Goal: Transaction & Acquisition: Purchase product/service

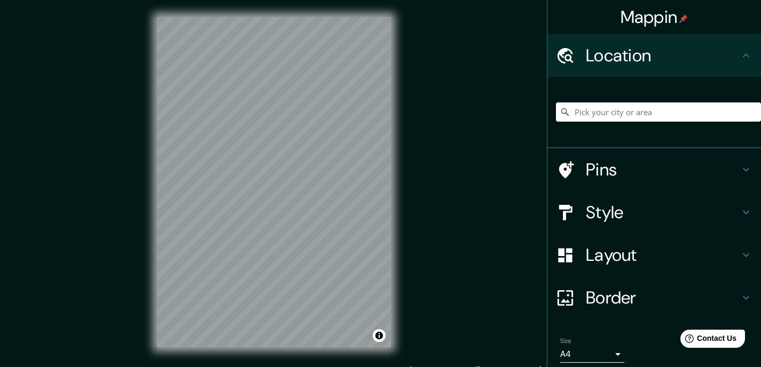
scroll to position [41, 0]
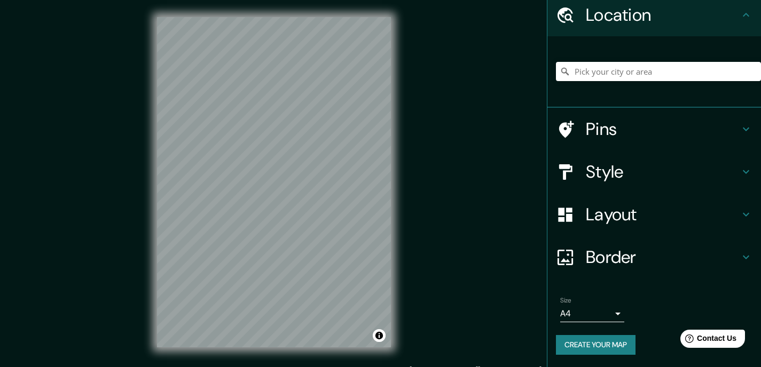
click at [605, 174] on h4 "Style" at bounding box center [663, 171] width 154 height 21
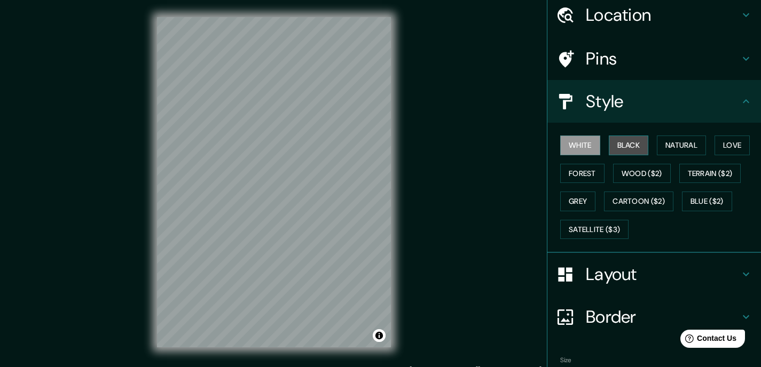
click at [621, 144] on button "Black" at bounding box center [628, 146] width 40 height 20
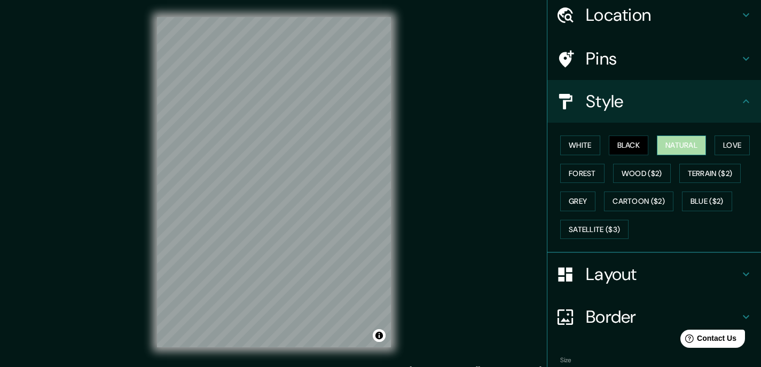
click at [681, 147] on button "Natural" at bounding box center [680, 146] width 49 height 20
click at [727, 148] on button "Love" at bounding box center [731, 146] width 35 height 20
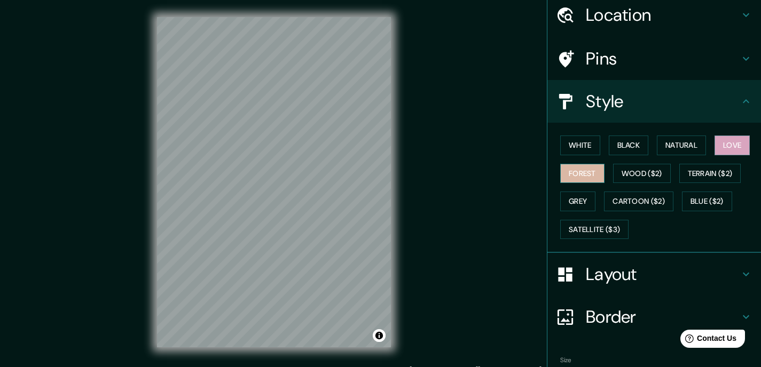
click at [583, 174] on button "Forest" at bounding box center [582, 174] width 44 height 20
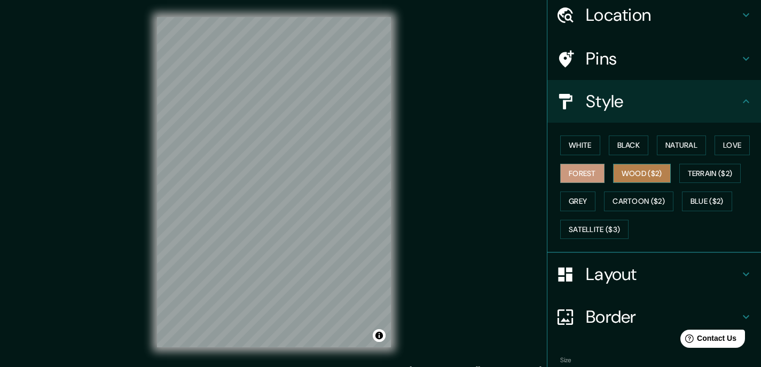
click at [630, 174] on button "Wood ($2)" at bounding box center [642, 174] width 58 height 20
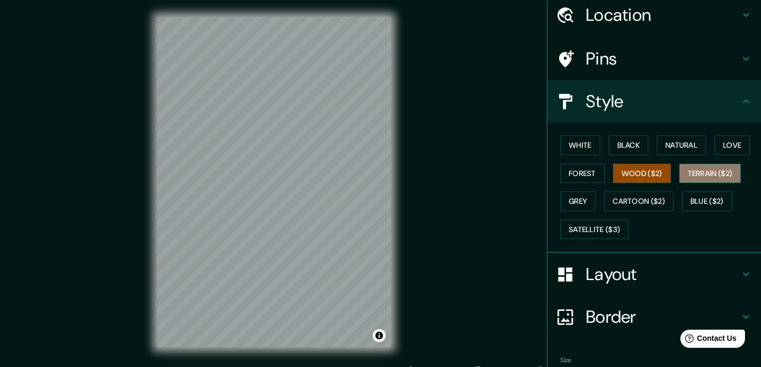
click at [695, 175] on button "Terrain ($2)" at bounding box center [710, 174] width 62 height 20
click at [637, 178] on button "Wood ($2)" at bounding box center [642, 174] width 58 height 20
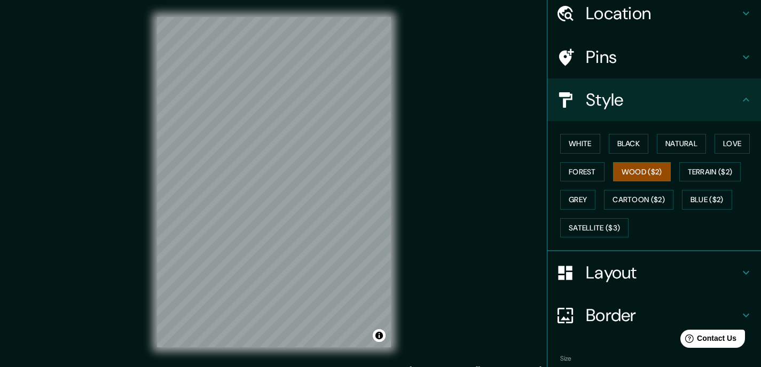
scroll to position [49, 0]
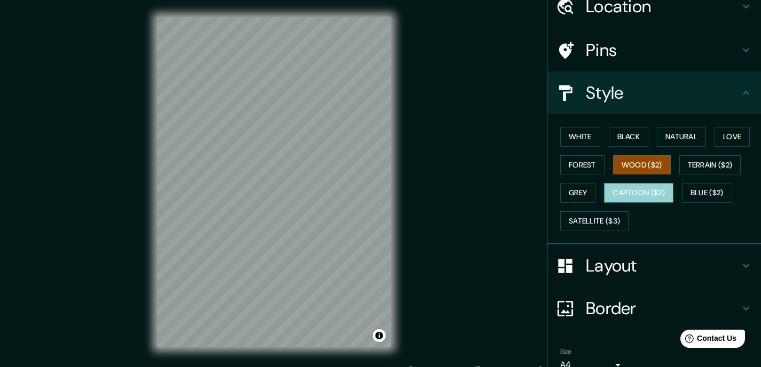
click at [634, 196] on button "Cartoon ($2)" at bounding box center [638, 193] width 69 height 20
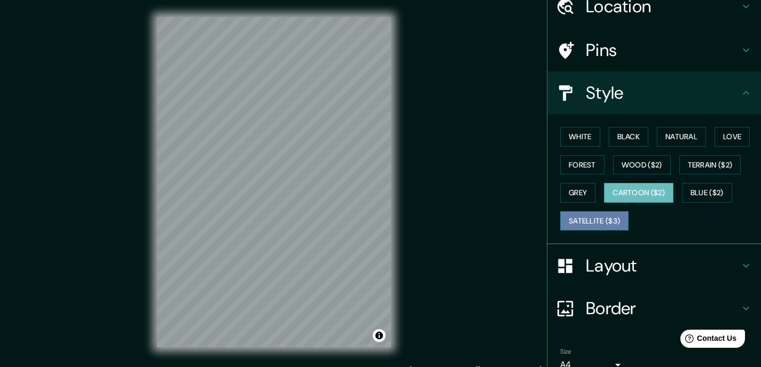
click at [585, 222] on button "Satellite ($3)" at bounding box center [594, 221] width 68 height 20
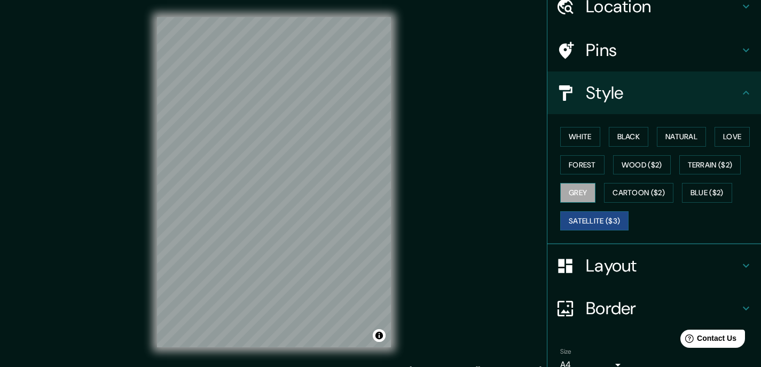
click at [572, 198] on button "Grey" at bounding box center [577, 193] width 35 height 20
click at [581, 138] on button "White" at bounding box center [580, 137] width 40 height 20
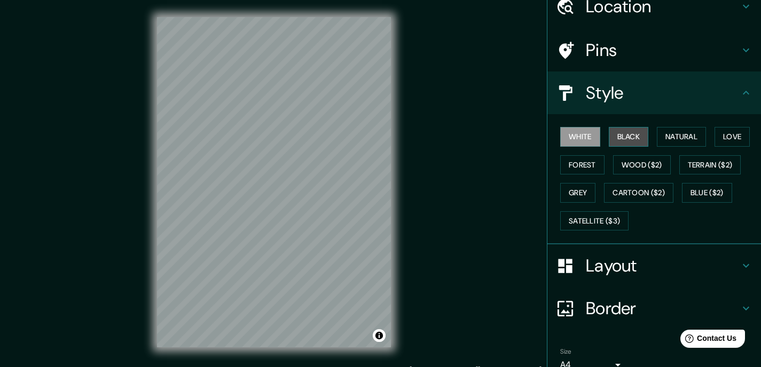
click at [620, 139] on button "Black" at bounding box center [628, 137] width 40 height 20
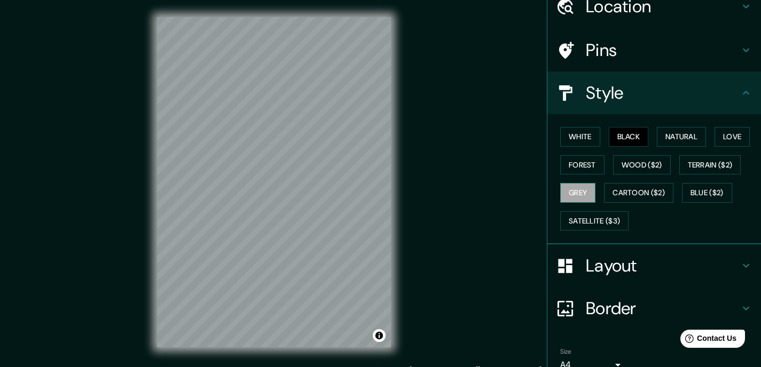
click at [560, 194] on button "Grey" at bounding box center [577, 193] width 35 height 20
click at [575, 137] on button "White" at bounding box center [580, 137] width 40 height 20
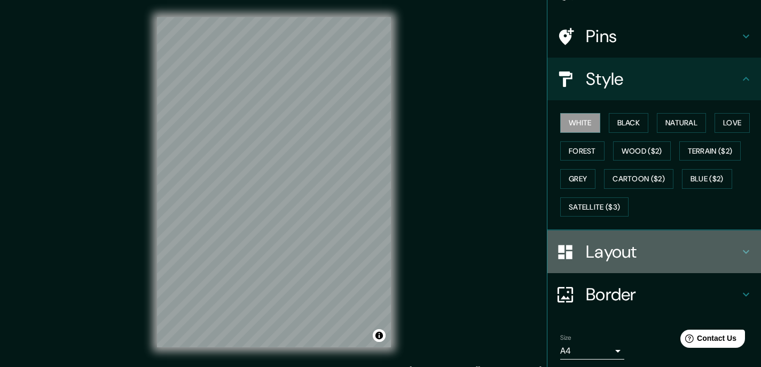
click at [619, 250] on h4 "Layout" at bounding box center [663, 251] width 154 height 21
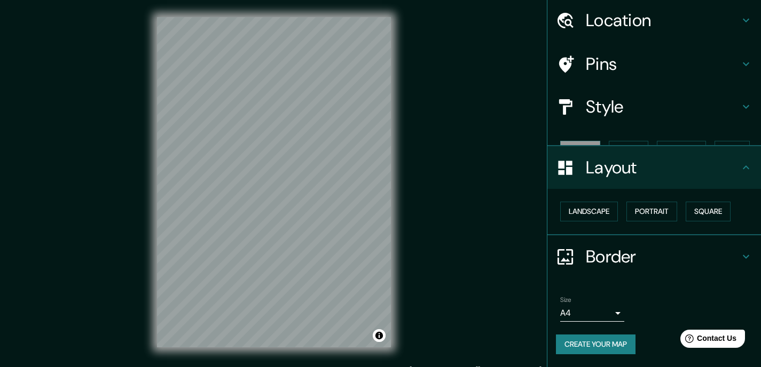
scroll to position [17, 0]
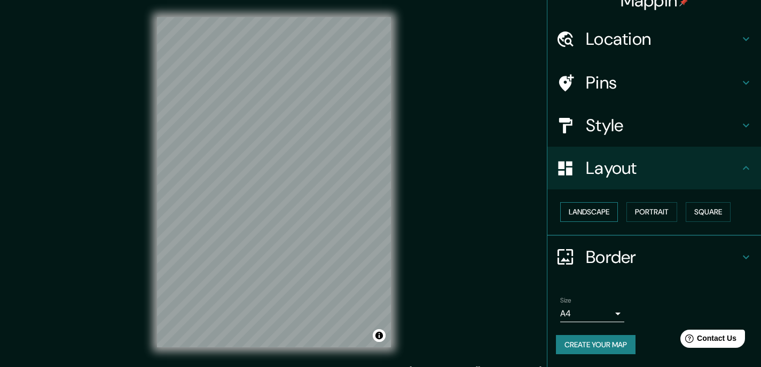
click at [585, 210] on button "Landscape" at bounding box center [589, 212] width 58 height 20
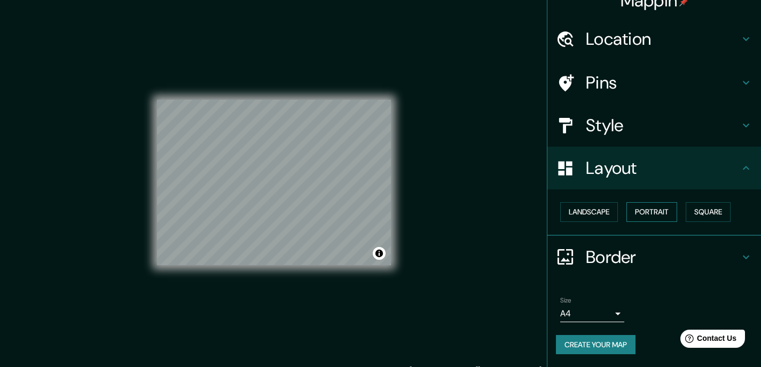
click at [646, 215] on button "Portrait" at bounding box center [651, 212] width 51 height 20
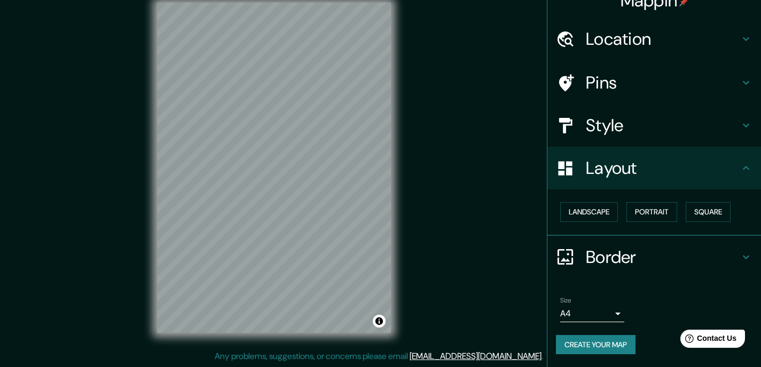
scroll to position [0, 0]
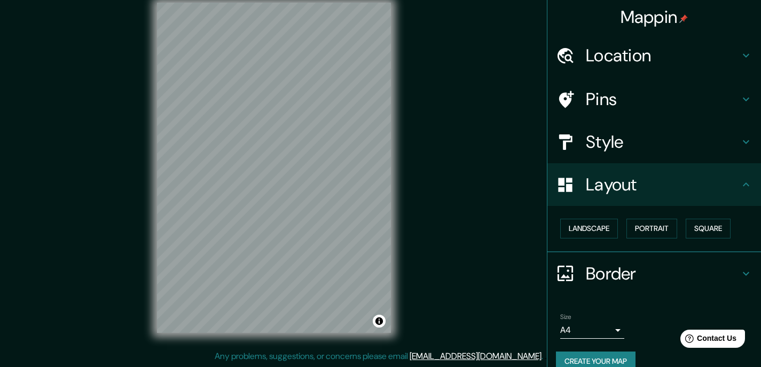
click at [589, 101] on h4 "Pins" at bounding box center [663, 99] width 154 height 21
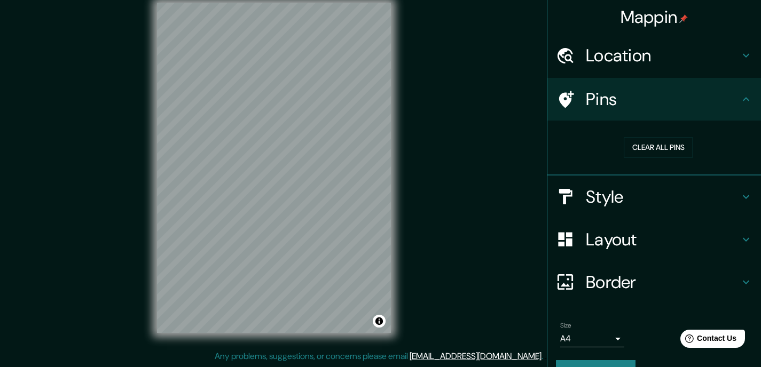
click at [618, 48] on h4 "Location" at bounding box center [663, 55] width 154 height 21
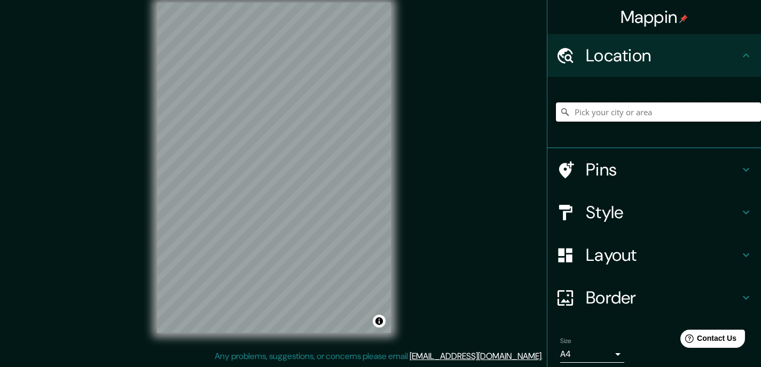
click at [605, 114] on input "Pick your city or area" at bounding box center [658, 111] width 205 height 19
click at [596, 168] on h4 "Pins" at bounding box center [663, 169] width 154 height 21
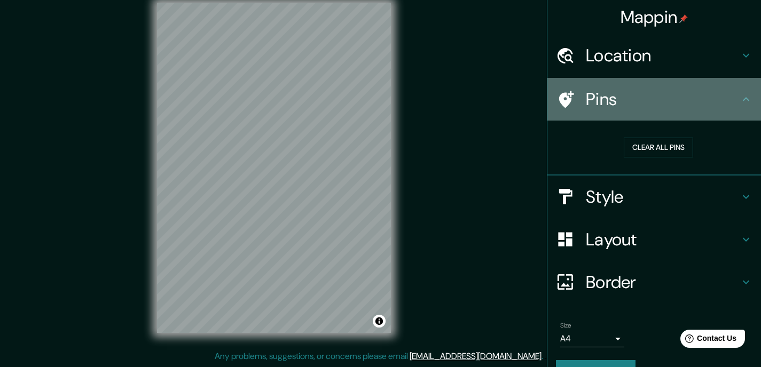
click at [562, 98] on icon at bounding box center [566, 99] width 15 height 17
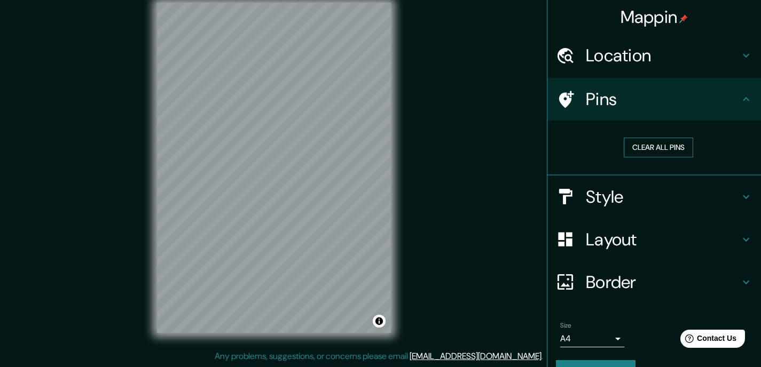
click at [662, 150] on button "Clear all pins" at bounding box center [657, 148] width 69 height 20
click at [742, 100] on icon at bounding box center [745, 99] width 6 height 4
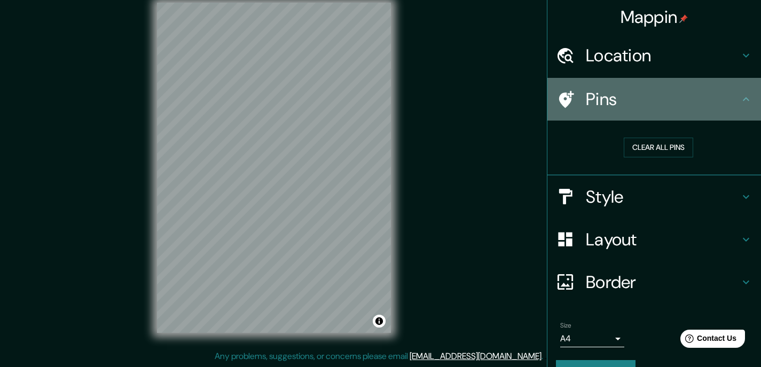
click at [560, 95] on icon at bounding box center [565, 99] width 19 height 19
click at [560, 96] on icon at bounding box center [565, 99] width 19 height 19
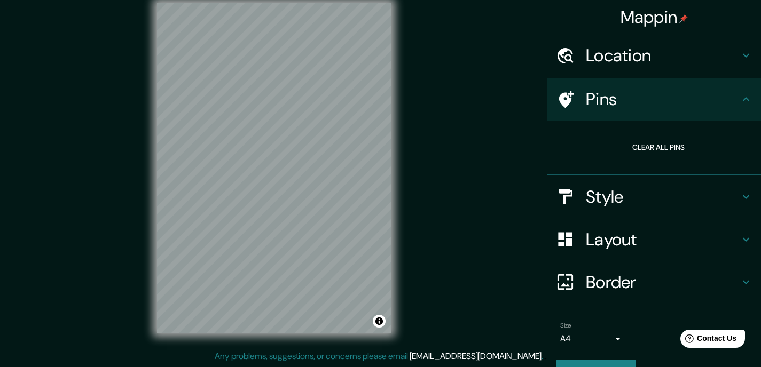
click at [242, 117] on div "Mappin Location Vancouver, British Columbia, Canada Pins Clear all pins Style L…" at bounding box center [380, 177] width 761 height 382
click at [253, 179] on div "Mappin Location Vancouver, British Columbia, Canada Pins Clear all pins Style L…" at bounding box center [380, 177] width 761 height 382
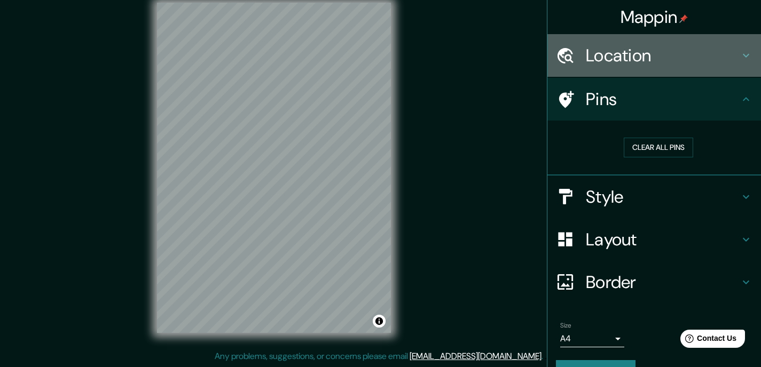
click at [635, 58] on h4 "Location" at bounding box center [663, 55] width 154 height 21
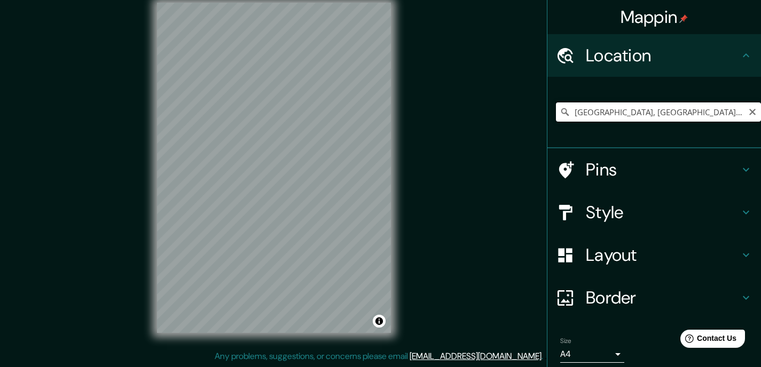
click at [592, 112] on input "Vancouver, British Columbia, Canada" at bounding box center [658, 111] width 205 height 19
click at [602, 110] on input "Vancouver, British Columbia, Canada" at bounding box center [658, 111] width 205 height 19
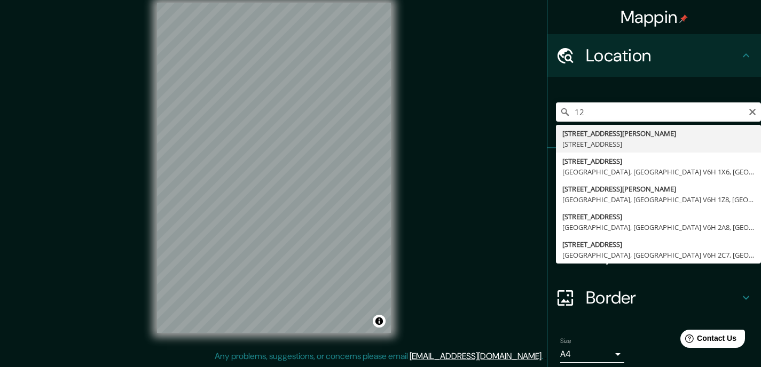
type input "1290 Matthews Avenue, Vancouver, British Columbia V6H 1W6, Canada"
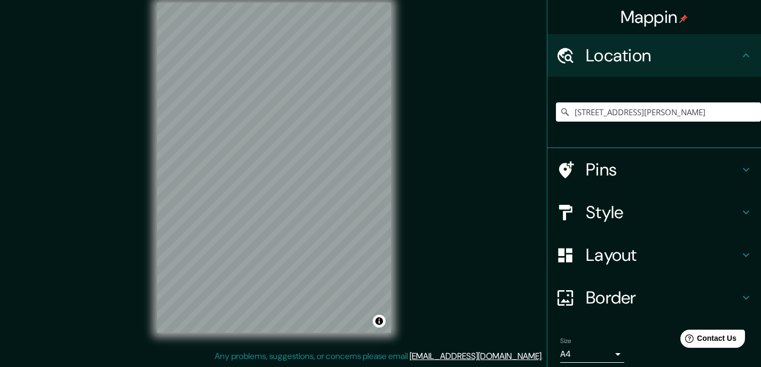
click at [593, 170] on h4 "Pins" at bounding box center [663, 169] width 154 height 21
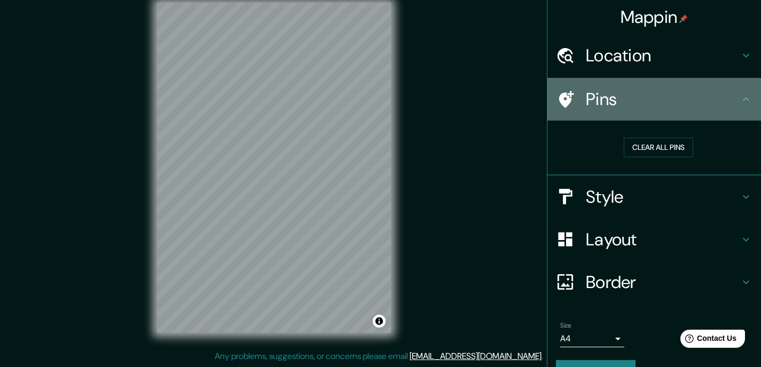
click at [587, 104] on h4 "Pins" at bounding box center [663, 99] width 154 height 21
click at [742, 98] on icon at bounding box center [745, 99] width 6 height 4
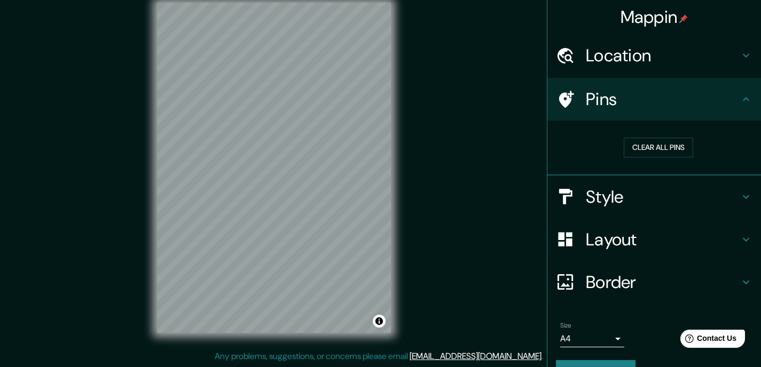
click at [739, 101] on icon at bounding box center [745, 99] width 13 height 13
click at [559, 96] on icon at bounding box center [566, 99] width 15 height 17
click at [313, 138] on div "Mappin Location 1290 Matthews Avenue, Vancouver, British Columbia V6H 1W6, Cana…" at bounding box center [380, 177] width 761 height 382
drag, startPoint x: 310, startPoint y: 140, endPoint x: 317, endPoint y: 141, distance: 7.1
click at [317, 141] on div at bounding box center [316, 142] width 9 height 9
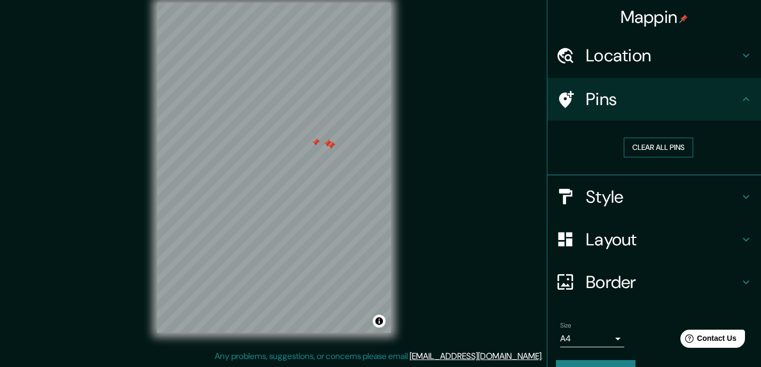
click at [631, 143] on button "Clear all pins" at bounding box center [657, 148] width 69 height 20
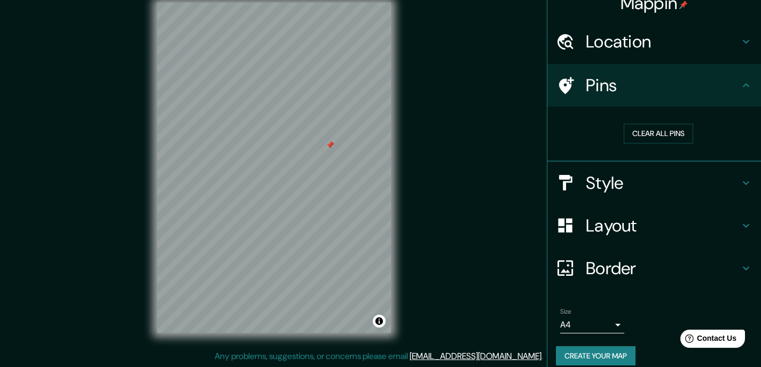
scroll to position [25, 0]
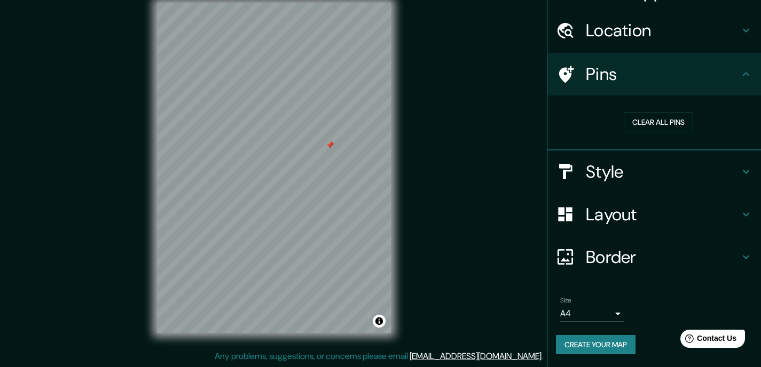
click at [619, 255] on h4 "Border" at bounding box center [663, 257] width 154 height 21
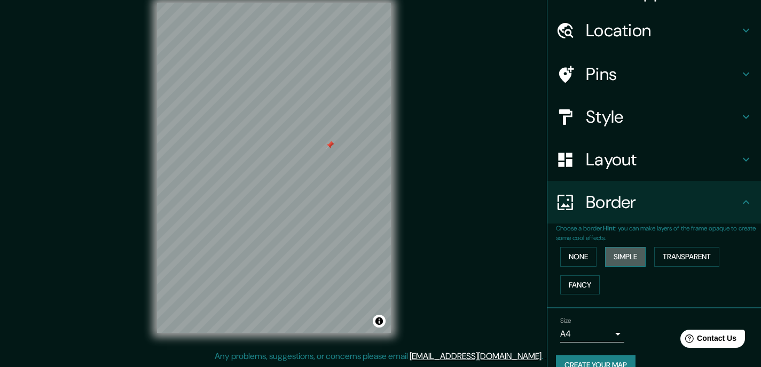
click at [624, 259] on button "Simple" at bounding box center [625, 257] width 41 height 20
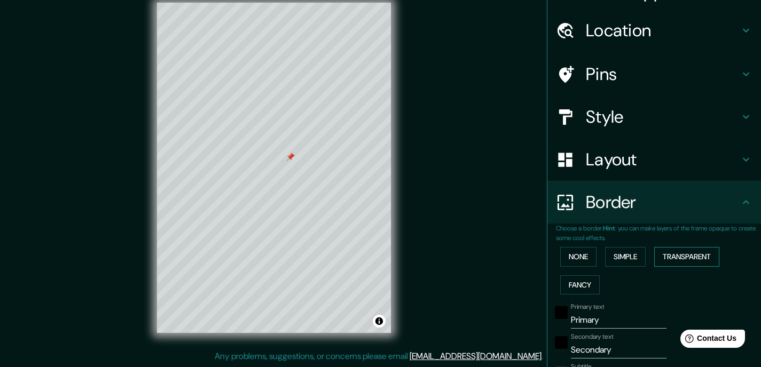
click at [701, 262] on button "Transparent" at bounding box center [686, 257] width 65 height 20
click at [573, 287] on button "Fancy" at bounding box center [579, 285] width 39 height 20
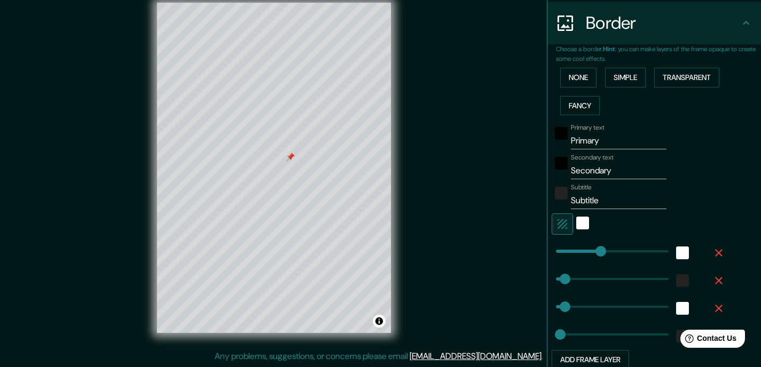
scroll to position [296, 0]
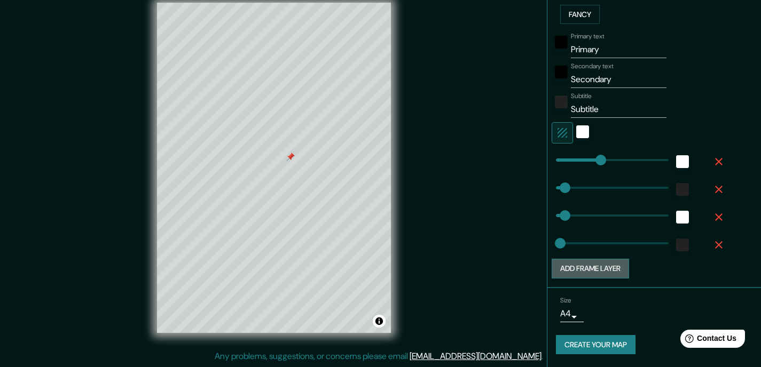
click at [595, 263] on button "Add frame layer" at bounding box center [589, 269] width 77 height 20
type input "175"
type input "35"
type input "18"
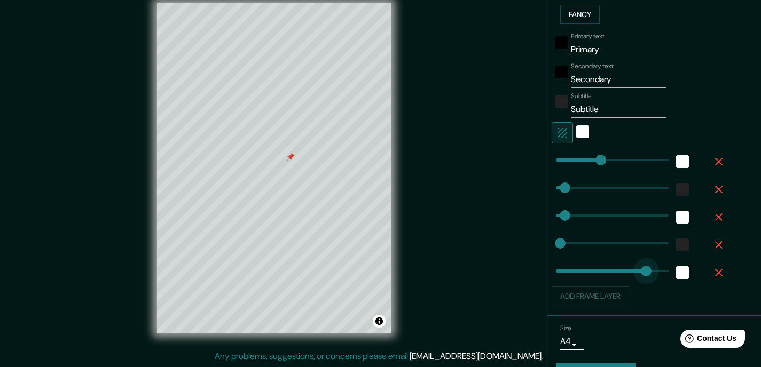
type input "360"
drag, startPoint x: 598, startPoint y: 270, endPoint x: 640, endPoint y: 272, distance: 41.7
type input "175"
type input "35"
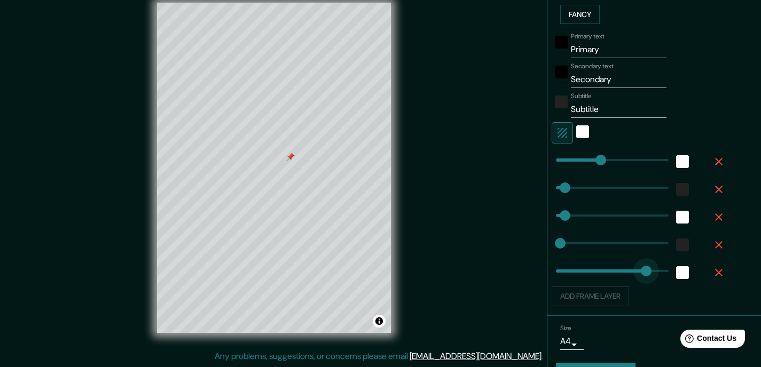
type input "18"
type input "148"
drag, startPoint x: 640, startPoint y: 272, endPoint x: 586, endPoint y: 271, distance: 54.5
type input "175"
type input "35"
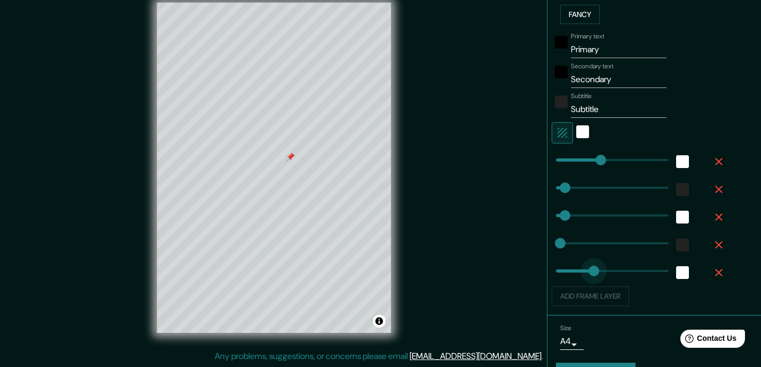
type input "35"
type input "18"
type input "73"
drag, startPoint x: 587, startPoint y: 270, endPoint x: 566, endPoint y: 272, distance: 20.4
type input "175"
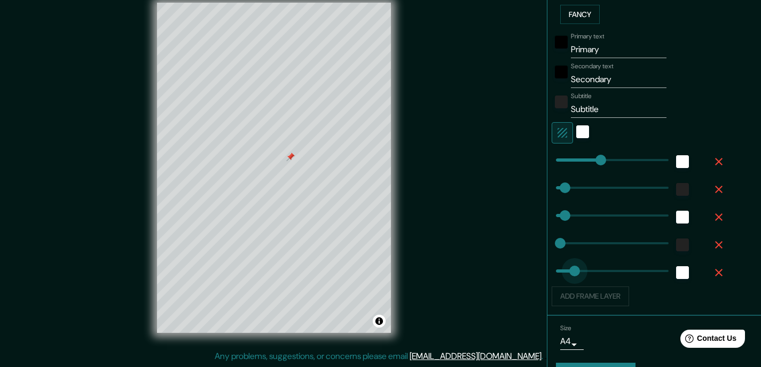
type input "35"
type input "18"
type input "25"
drag, startPoint x: 569, startPoint y: 271, endPoint x: 553, endPoint y: 273, distance: 15.6
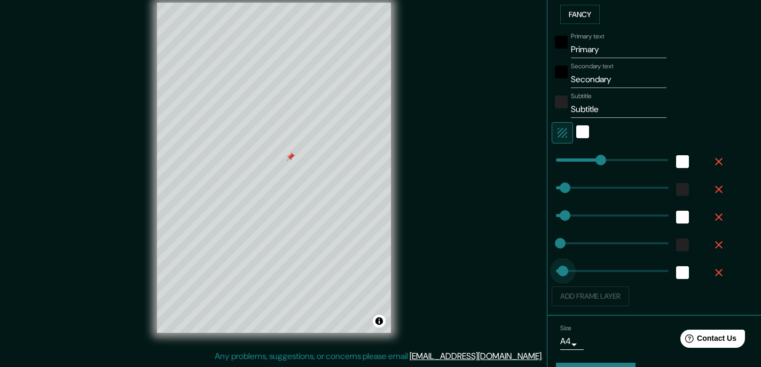
type input "175"
type input "35"
type input "18"
type input "0"
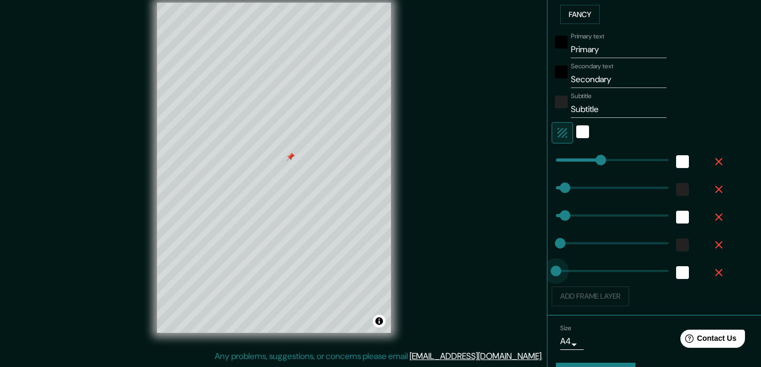
type input "175"
type input "35"
type input "18"
click at [712, 272] on icon "button" at bounding box center [718, 272] width 13 height 13
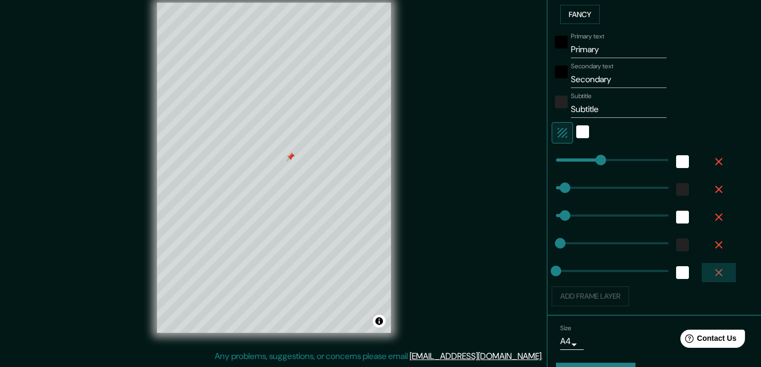
type input "175"
type input "35"
type input "18"
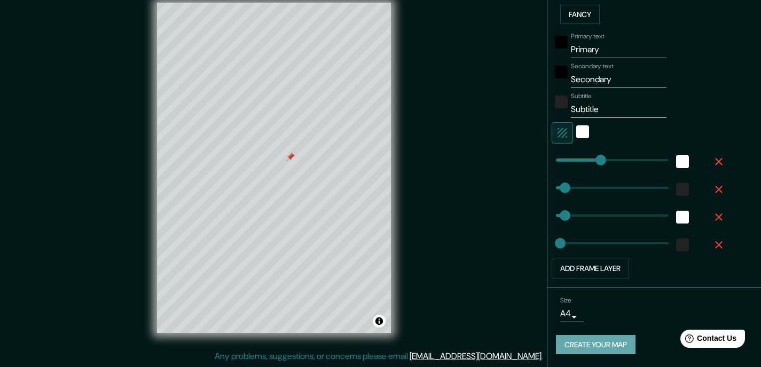
click at [598, 347] on button "Create your map" at bounding box center [596, 345] width 80 height 20
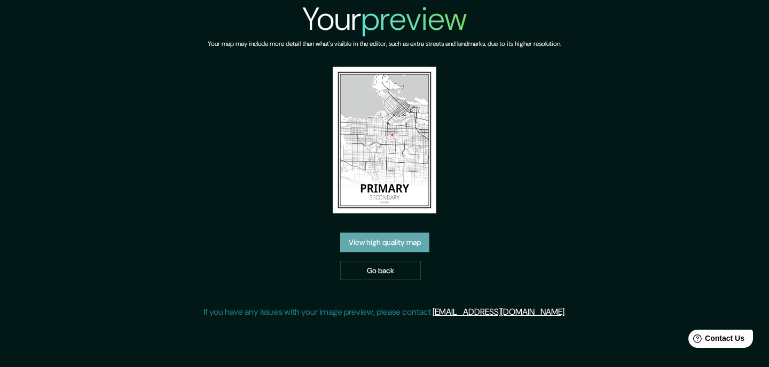
click at [418, 241] on link "View high quality map" at bounding box center [384, 243] width 89 height 20
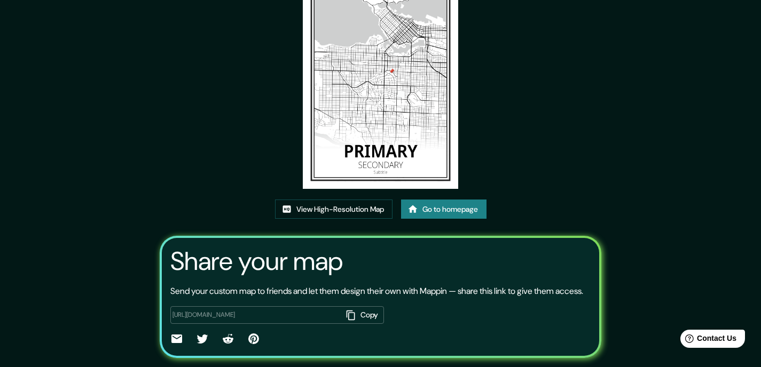
scroll to position [50, 0]
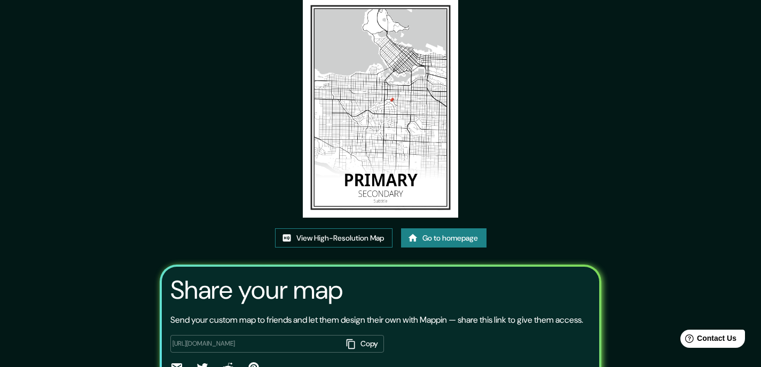
click at [348, 240] on link "View High-Resolution Map" at bounding box center [333, 238] width 117 height 20
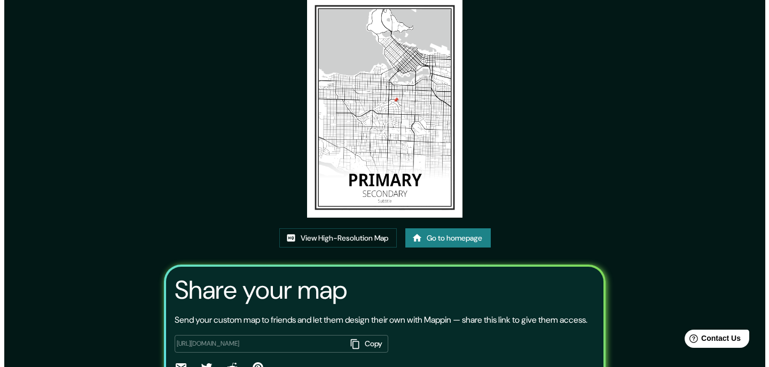
scroll to position [0, 0]
